Goal: Information Seeking & Learning: Check status

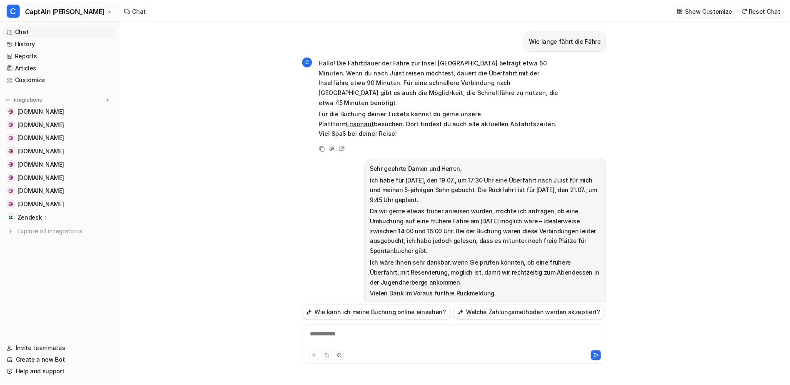
scroll to position [677, 0]
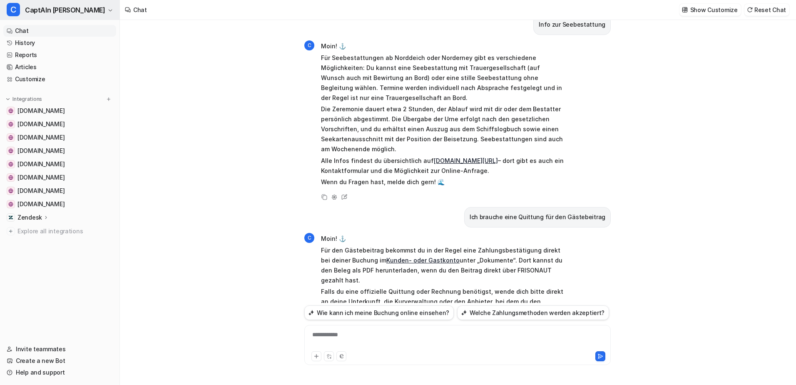
click at [65, 10] on span "CaptAIn [PERSON_NAME]" at bounding box center [65, 10] width 80 height 12
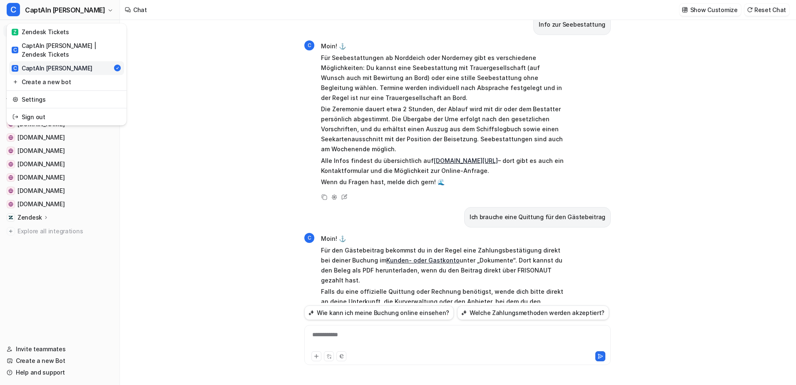
click at [69, 61] on link "C CaptAIn [PERSON_NAME]" at bounding box center [66, 68] width 115 height 14
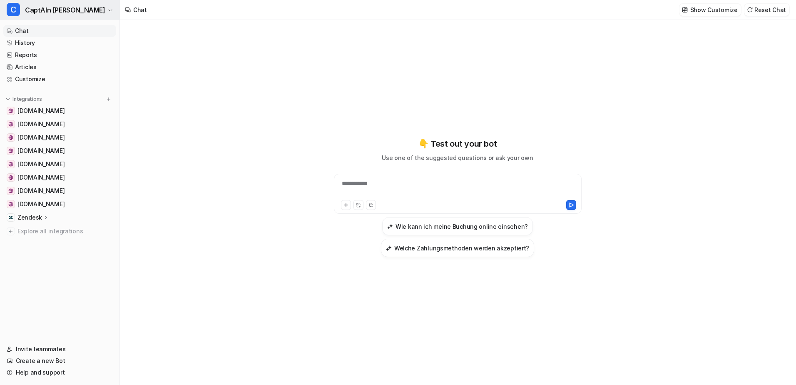
click at [108, 11] on icon "button" at bounding box center [110, 10] width 5 height 5
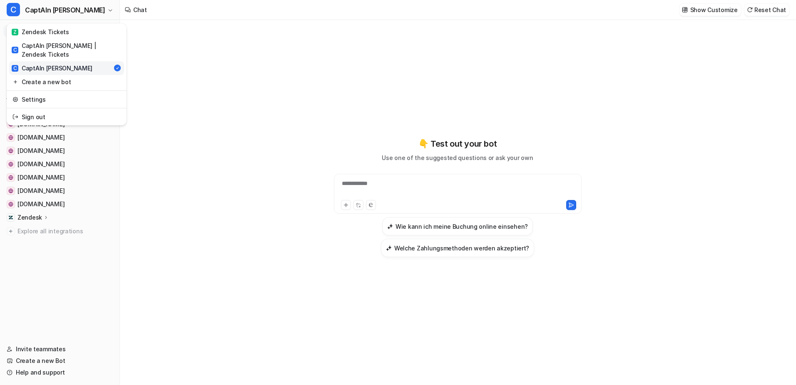
click at [98, 290] on div "C CaptAIn [PERSON_NAME] Z Zendesk Tickets C CaptAIn Frida | Zendesk Tickets C C…" at bounding box center [60, 192] width 120 height 385
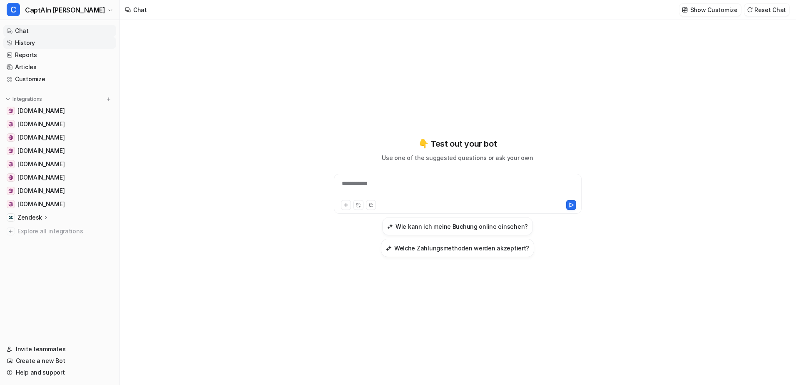
click at [31, 43] on link "History" at bounding box center [59, 43] width 113 height 12
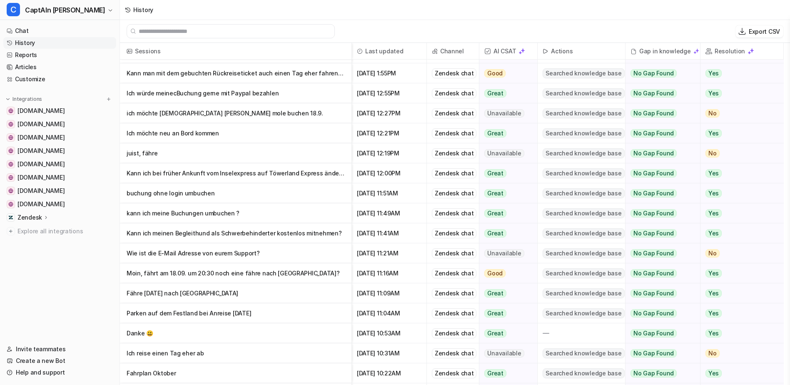
scroll to position [83, 0]
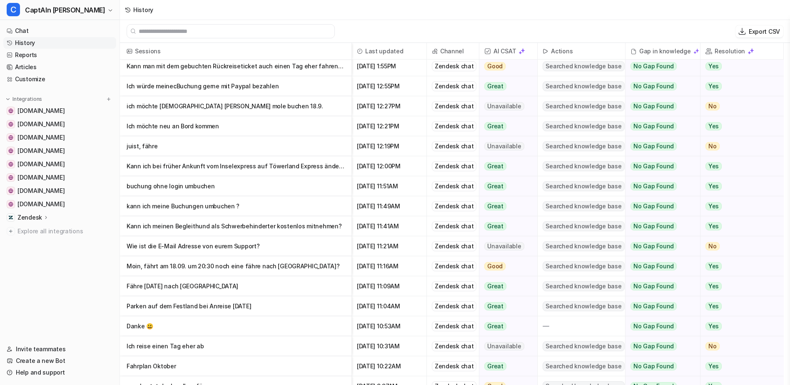
click at [253, 205] on p "kann ich meine Buchungen umbuchen ?" at bounding box center [236, 206] width 218 height 20
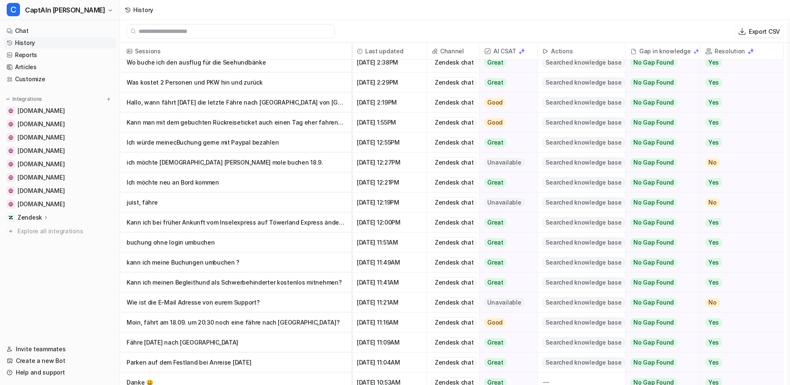
scroll to position [42, 0]
